Goal: Task Accomplishment & Management: Use online tool/utility

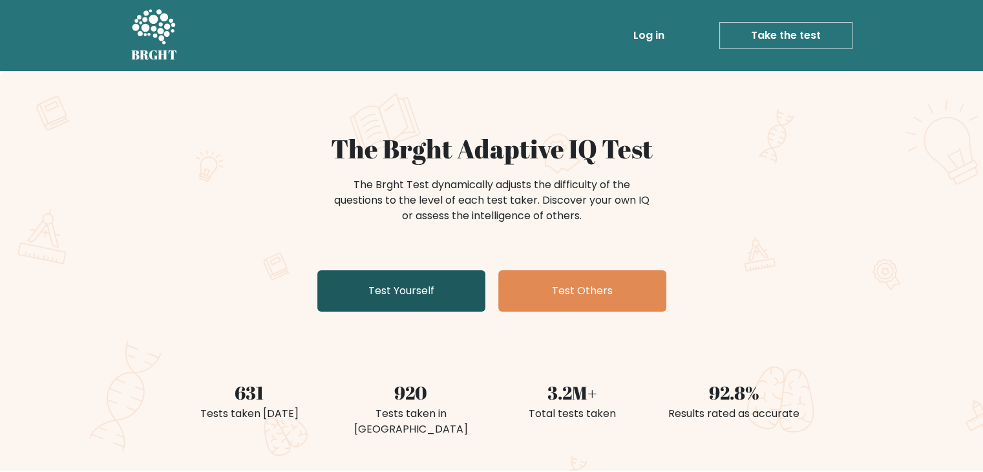
click at [425, 295] on link "Test Yourself" at bounding box center [401, 290] width 168 height 41
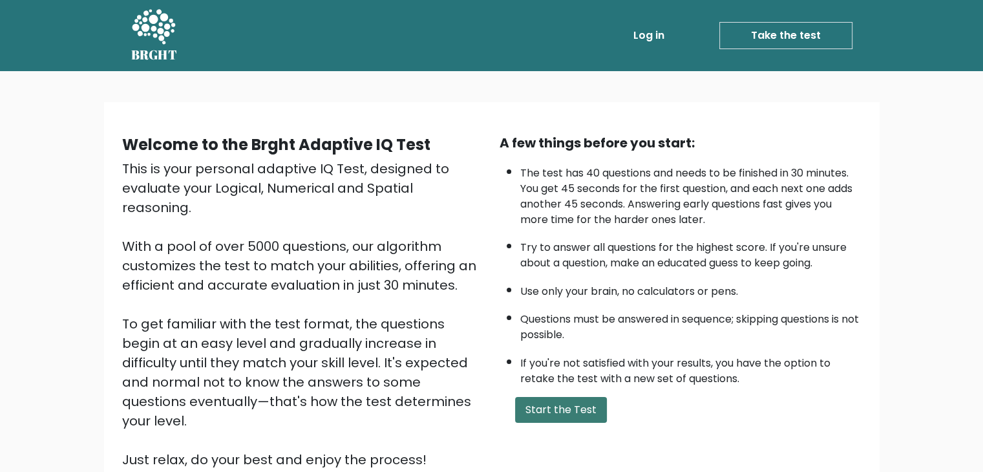
click at [551, 404] on button "Start the Test" at bounding box center [561, 410] width 92 height 26
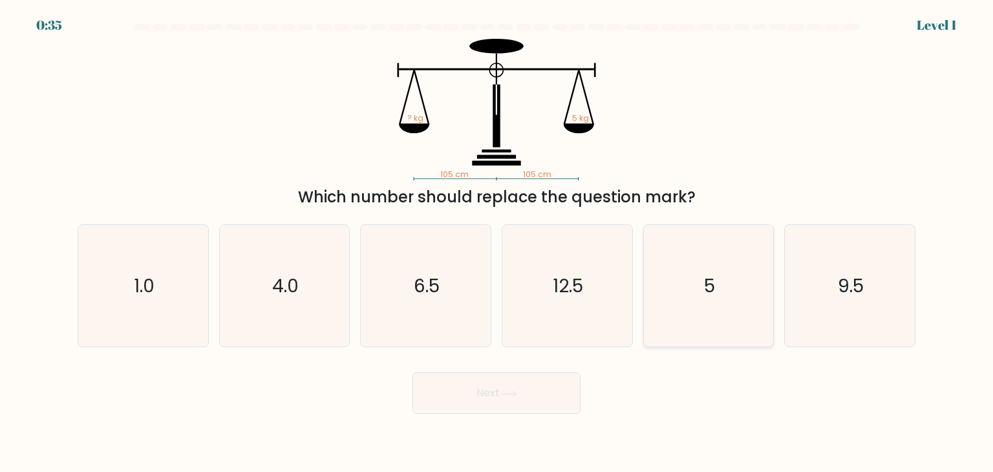
click at [698, 310] on icon "5" at bounding box center [708, 285] width 121 height 121
click at [497, 242] on input "e. 5" at bounding box center [496, 239] width 1 height 6
radio input "true"
click at [468, 395] on button "Next" at bounding box center [496, 392] width 168 height 41
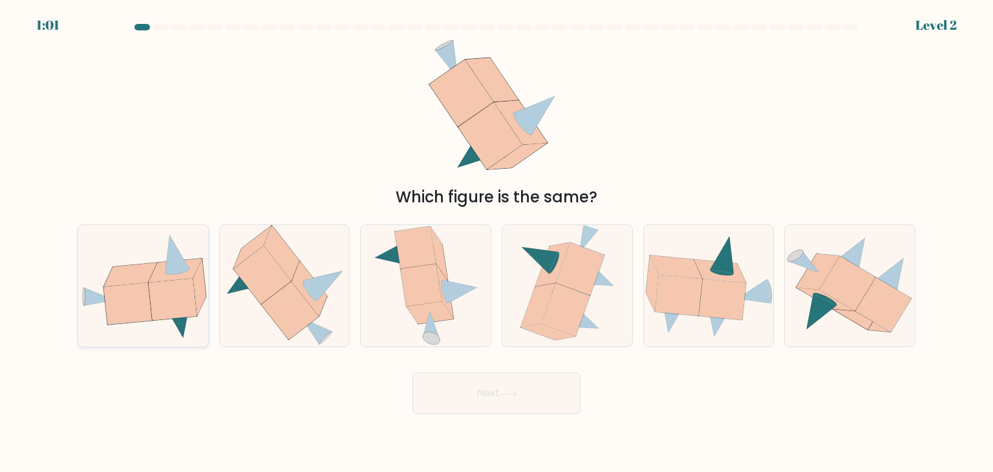
click at [169, 308] on icon at bounding box center [172, 299] width 48 height 41
click at [496, 242] on input "a." at bounding box center [496, 239] width 1 height 6
radio input "true"
click at [517, 393] on icon at bounding box center [508, 393] width 17 height 7
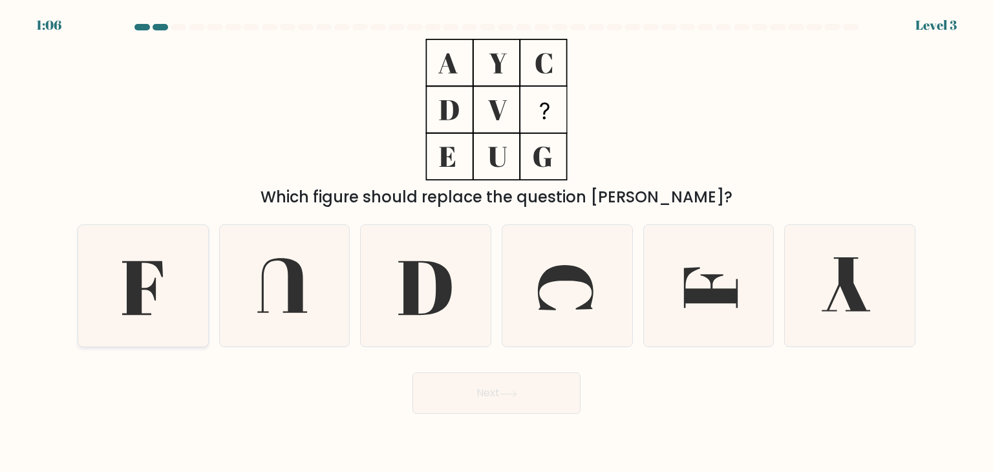
click at [132, 280] on icon at bounding box center [142, 288] width 41 height 54
click at [496, 242] on input "a." at bounding box center [496, 239] width 1 height 6
radio input "true"
click at [514, 410] on button "Next" at bounding box center [496, 392] width 168 height 41
click at [519, 397] on button "Next" at bounding box center [496, 392] width 168 height 41
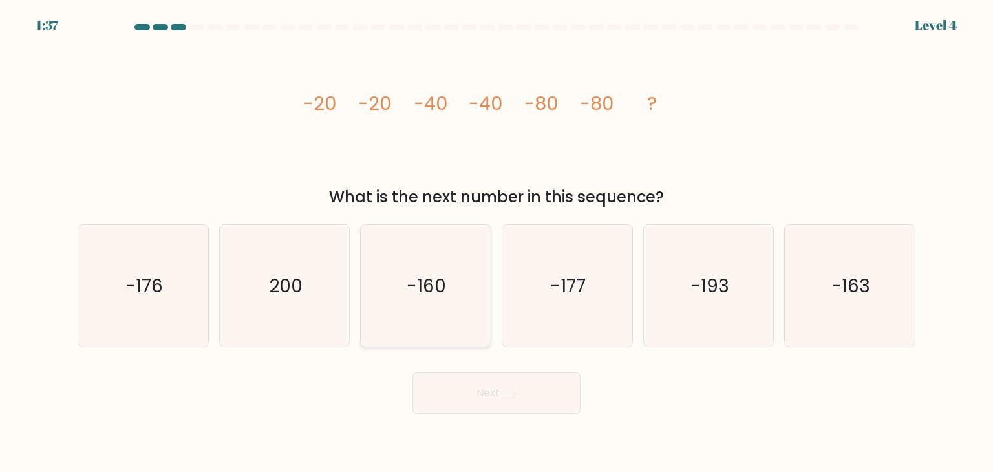
click at [433, 308] on icon "-160" at bounding box center [424, 285] width 121 height 121
click at [496, 242] on input "c. -160" at bounding box center [496, 239] width 1 height 6
radio input "true"
click at [543, 385] on button "Next" at bounding box center [496, 392] width 168 height 41
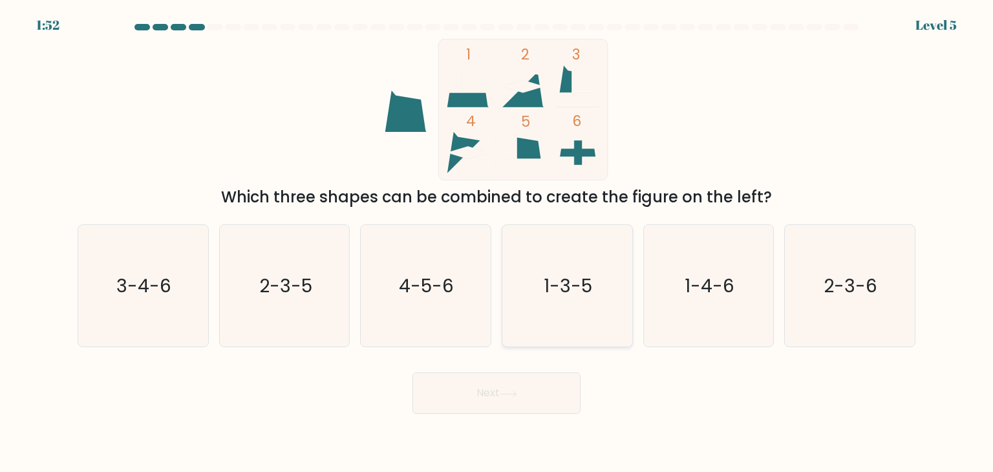
click at [523, 286] on icon "1-3-5" at bounding box center [566, 285] width 121 height 121
click at [497, 242] on input "d. 1-3-5" at bounding box center [496, 239] width 1 height 6
radio input "true"
click at [511, 395] on icon at bounding box center [508, 393] width 17 height 7
